Goal: Entertainment & Leisure: Consume media (video, audio)

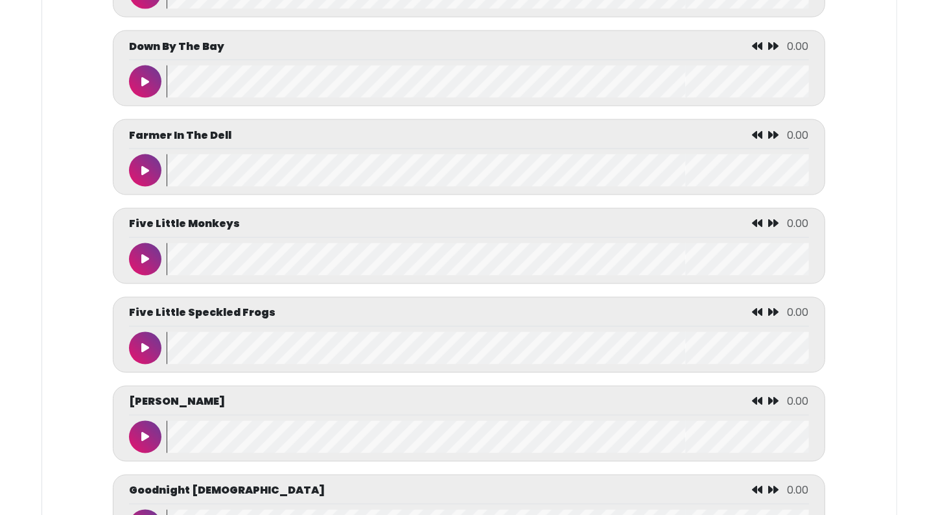
scroll to position [2309, 0]
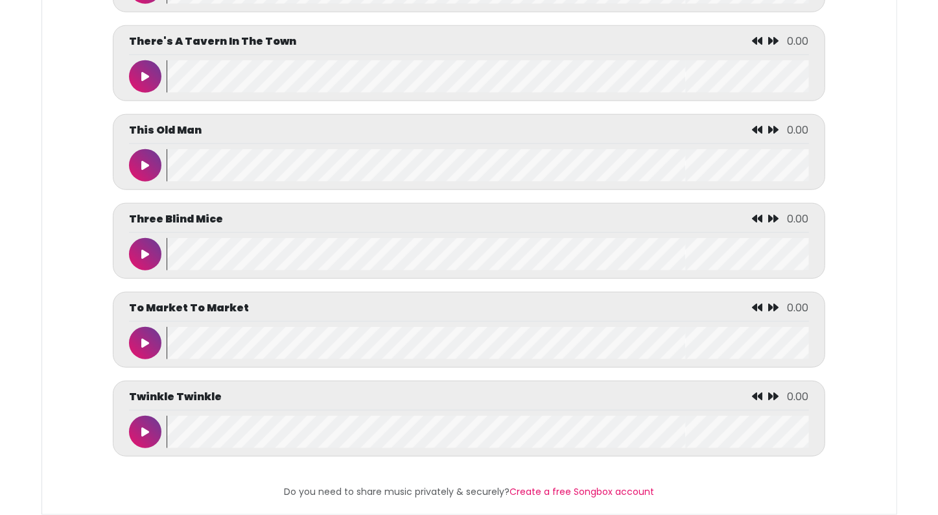
scroll to position [5998, 0]
click at [146, 427] on icon at bounding box center [145, 432] width 8 height 10
click at [146, 427] on icon at bounding box center [145, 432] width 6 height 10
click at [143, 71] on icon at bounding box center [145, 76] width 8 height 10
click at [143, 71] on icon at bounding box center [145, 76] width 6 height 10
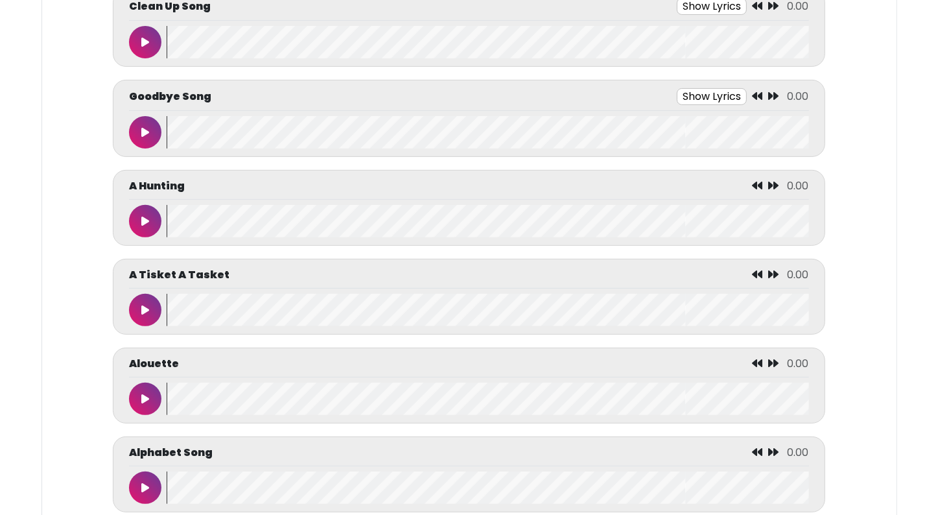
scroll to position [291, 0]
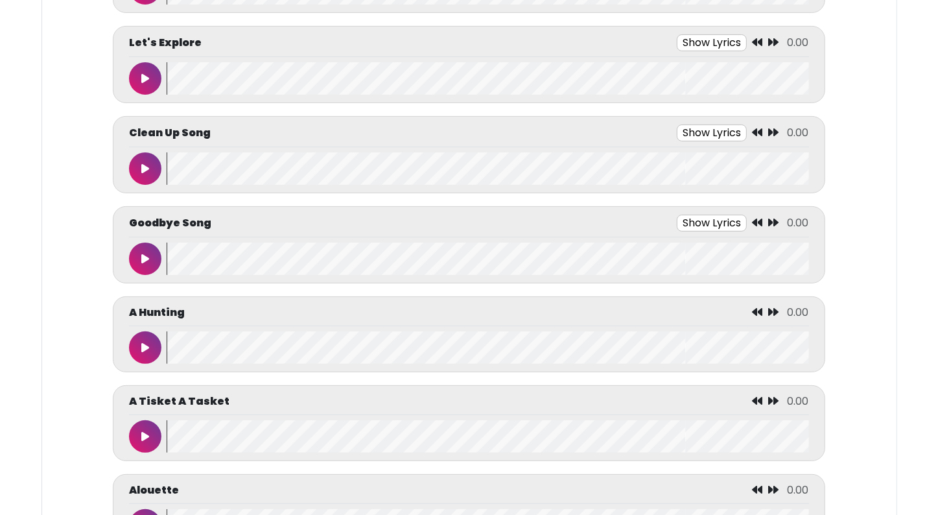
click at [141, 256] on icon at bounding box center [145, 259] width 8 height 10
click at [142, 256] on icon at bounding box center [145, 259] width 6 height 10
